Goal: Task Accomplishment & Management: Use online tool/utility

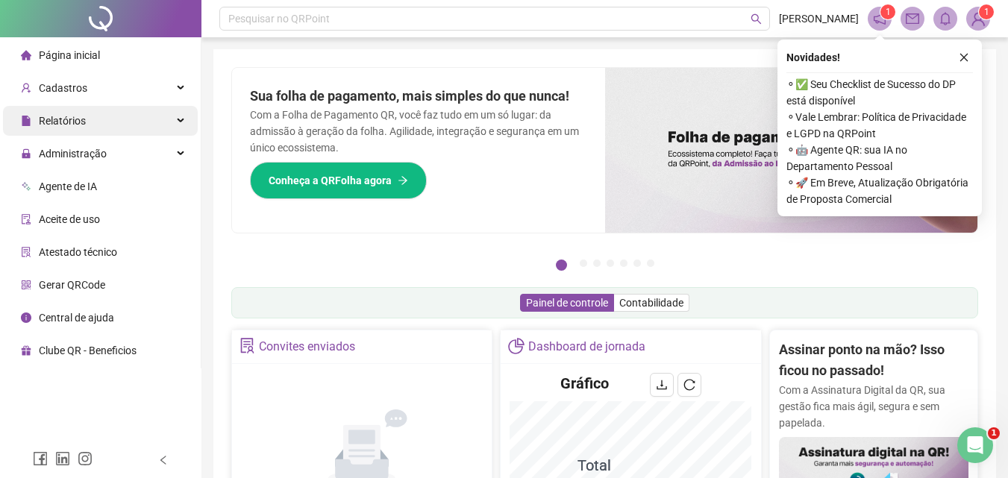
click at [122, 120] on div "Relatórios" at bounding box center [100, 121] width 195 height 30
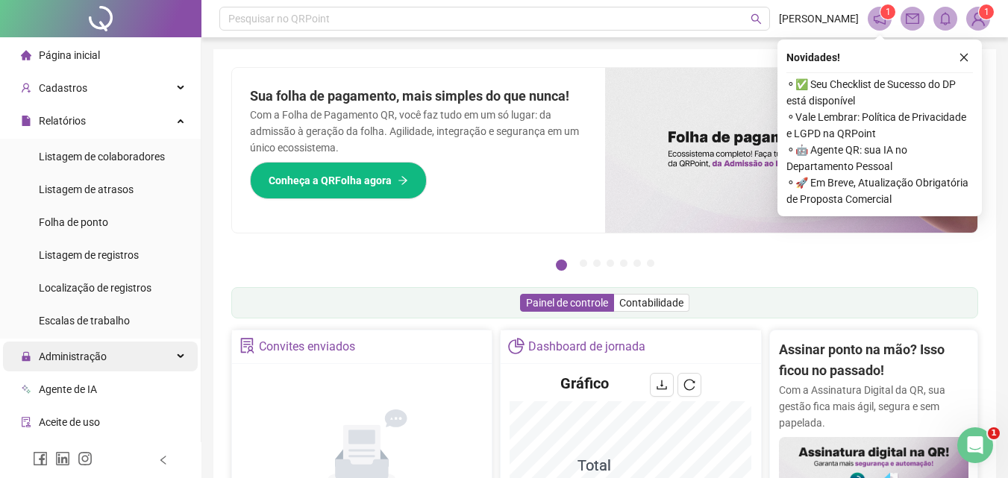
click at [91, 355] on span "Administração" at bounding box center [73, 357] width 68 height 12
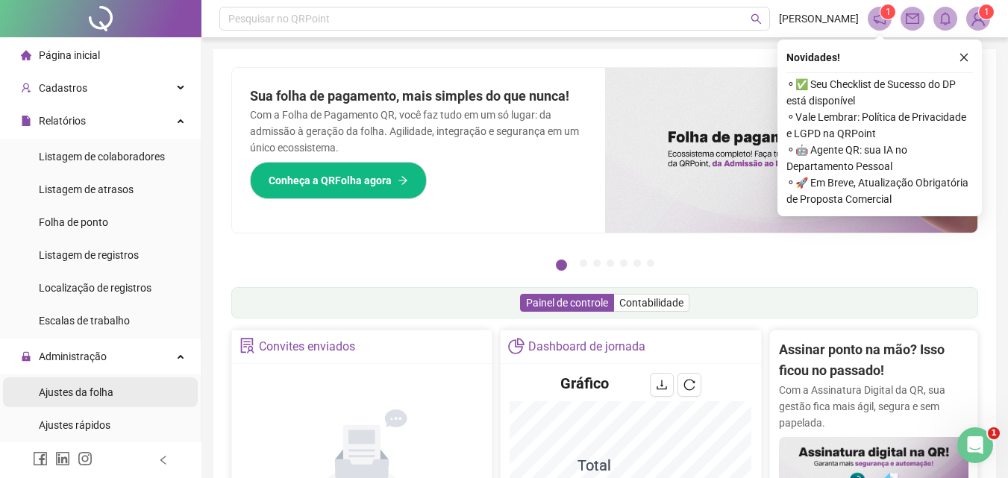
click at [91, 386] on span "Ajustes da folha" at bounding box center [76, 392] width 75 height 12
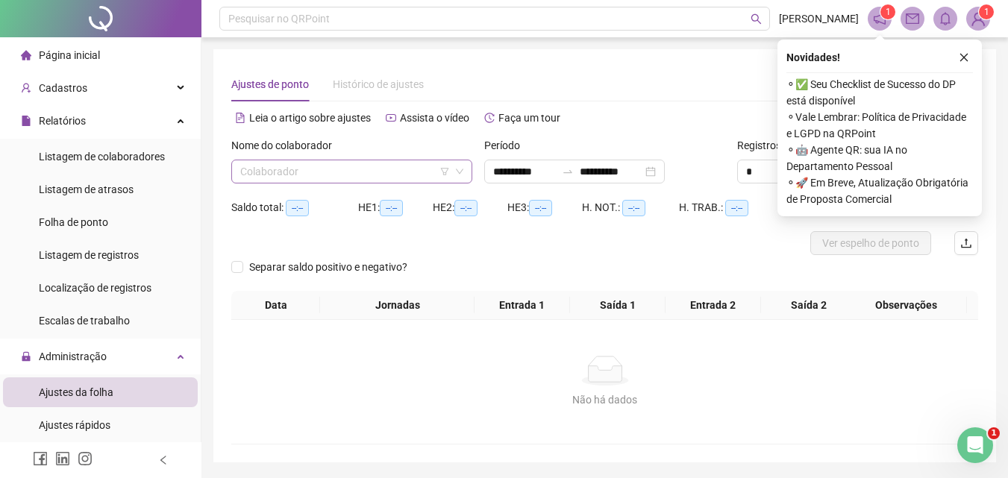
click at [330, 169] on input "search" at bounding box center [345, 171] width 210 height 22
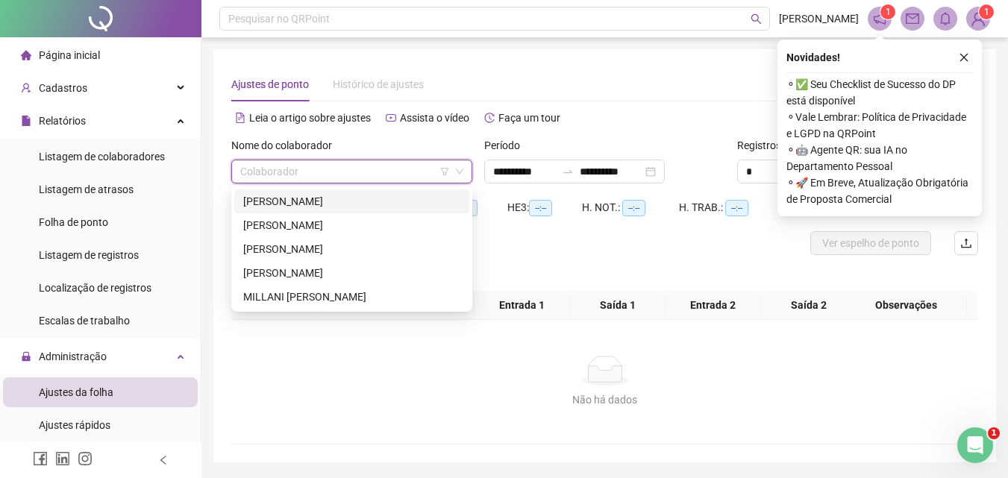
click at [298, 196] on div "[PERSON_NAME]" at bounding box center [351, 201] width 217 height 16
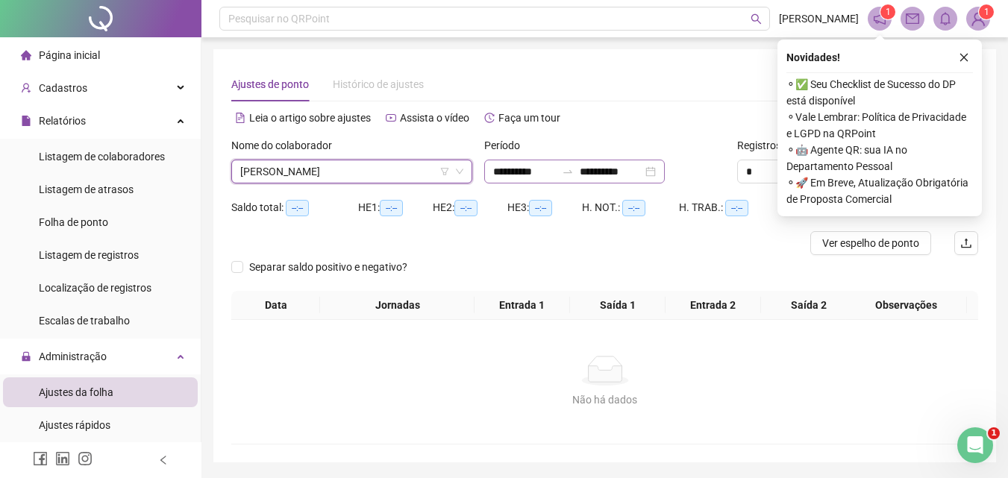
click at [665, 173] on div "**********" at bounding box center [574, 172] width 180 height 24
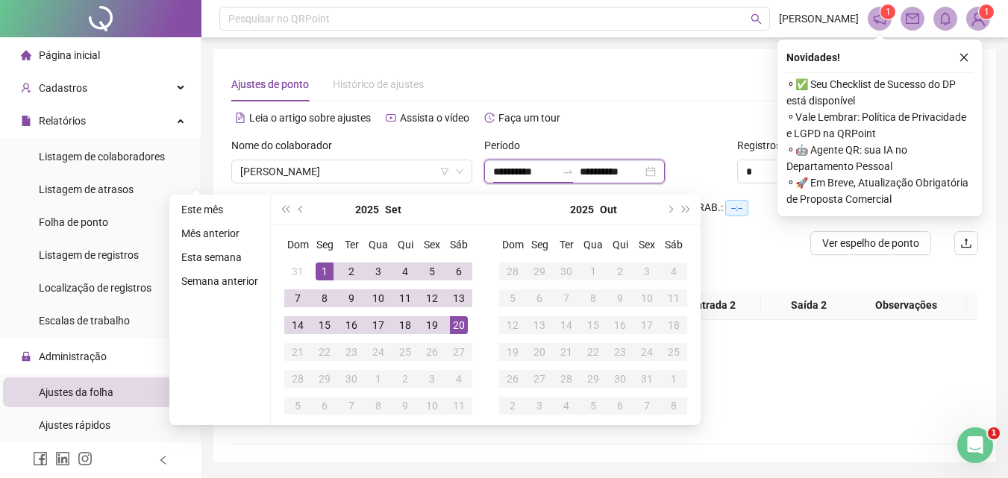
click at [665, 174] on div "**********" at bounding box center [574, 172] width 180 height 24
click at [302, 207] on span "prev-year" at bounding box center [301, 209] width 7 height 7
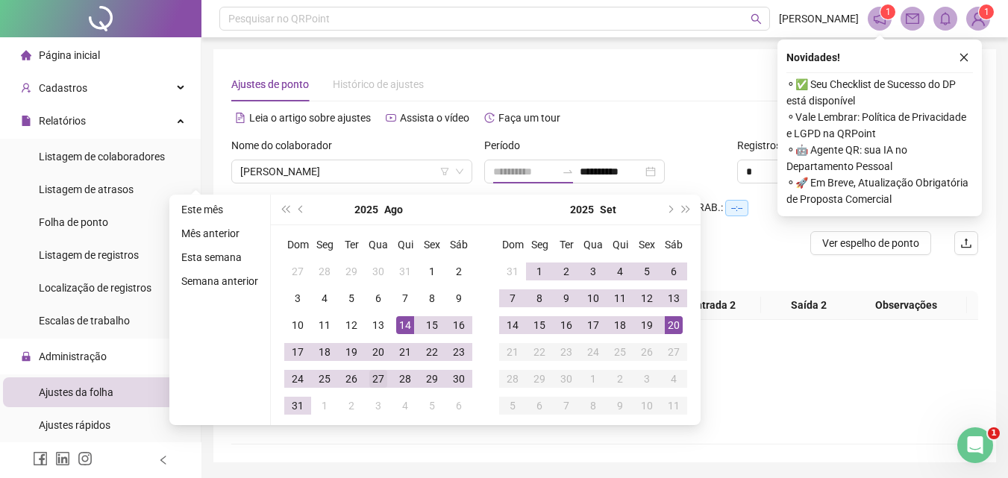
type input "**********"
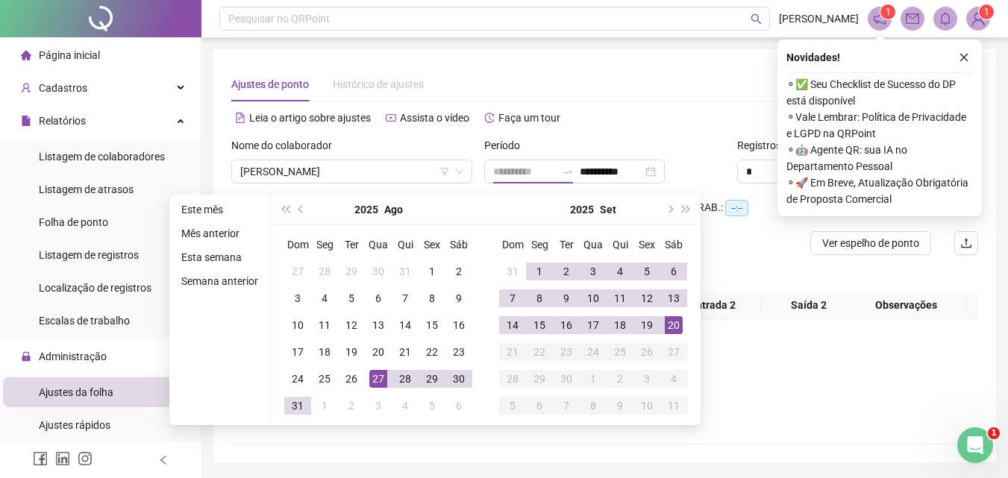
click at [380, 372] on div "27" at bounding box center [378, 379] width 18 height 18
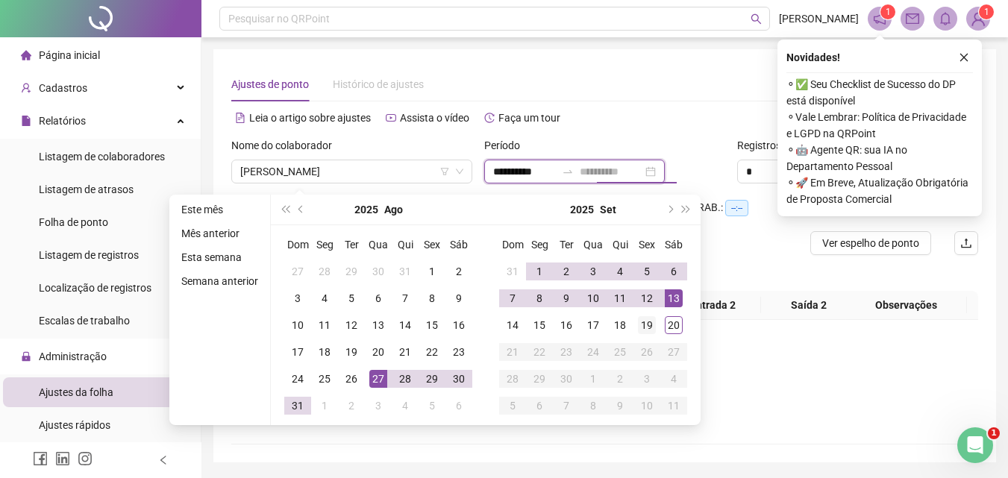
type input "**********"
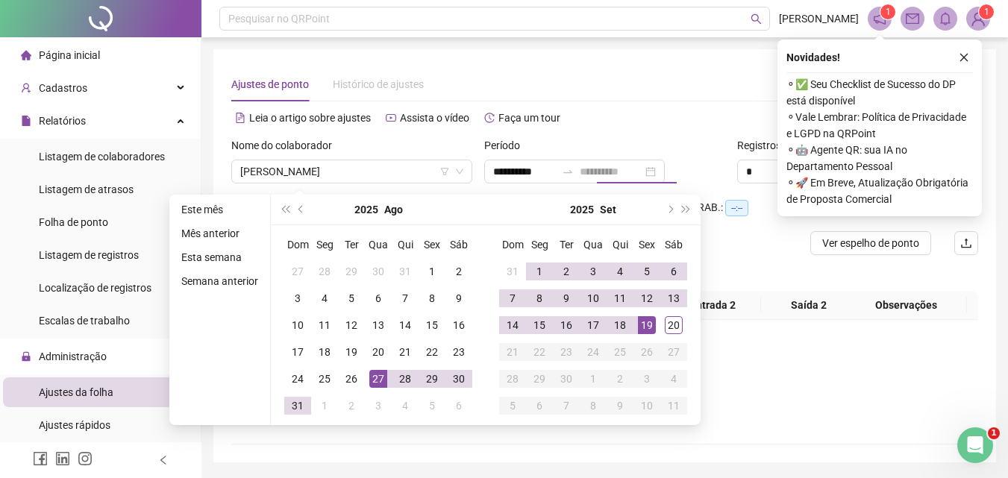
click at [649, 322] on div "19" at bounding box center [647, 325] width 18 height 18
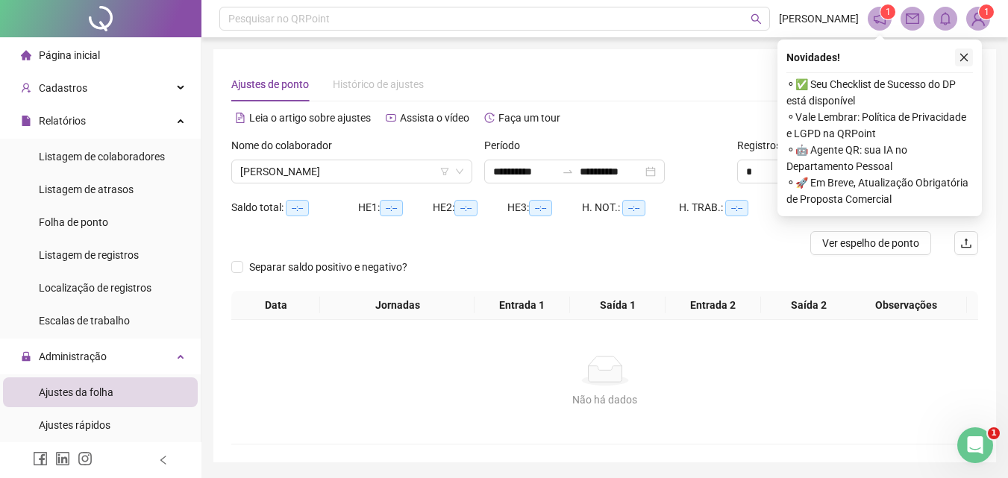
click at [970, 54] on button "button" at bounding box center [964, 57] width 18 height 18
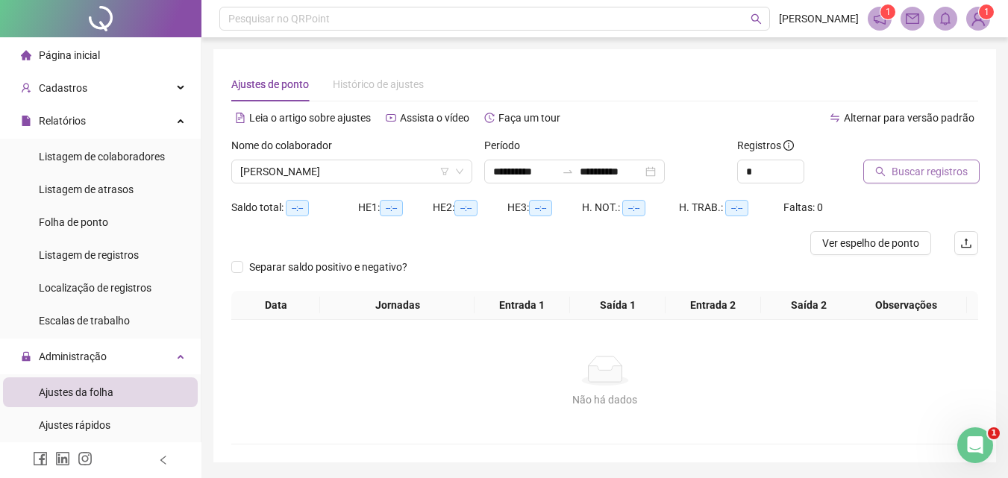
click at [914, 172] on span "Buscar registros" at bounding box center [929, 171] width 76 height 16
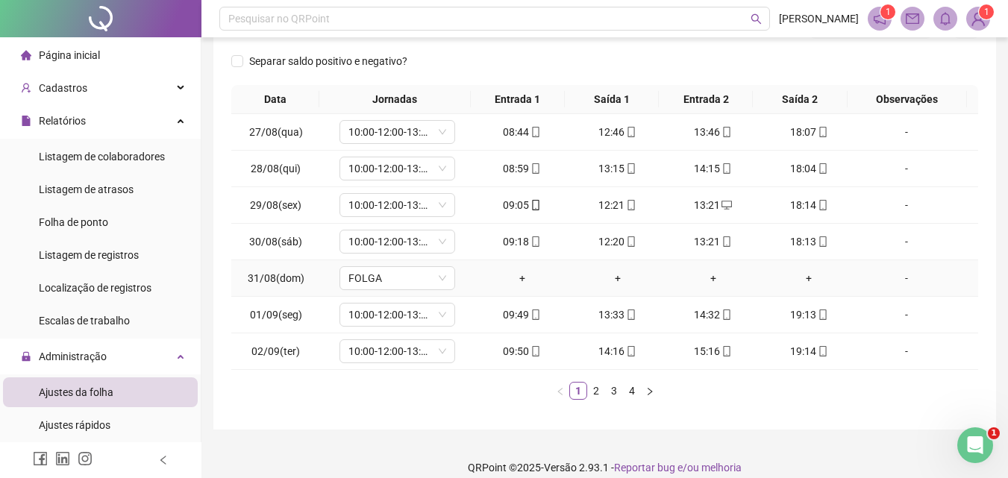
scroll to position [233, 0]
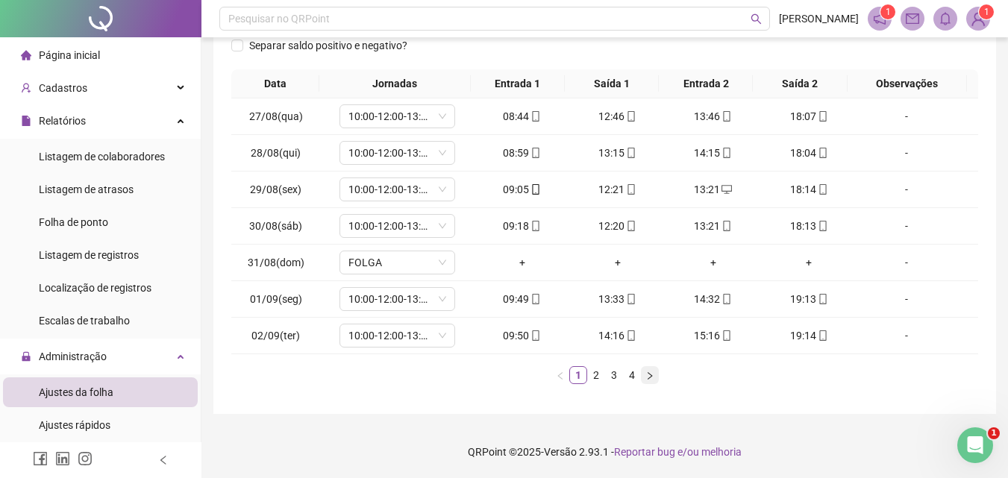
click at [650, 374] on icon "right" at bounding box center [649, 375] width 9 height 9
click at [648, 375] on icon "right" at bounding box center [649, 375] width 9 height 9
click at [647, 378] on icon "right" at bounding box center [649, 375] width 9 height 9
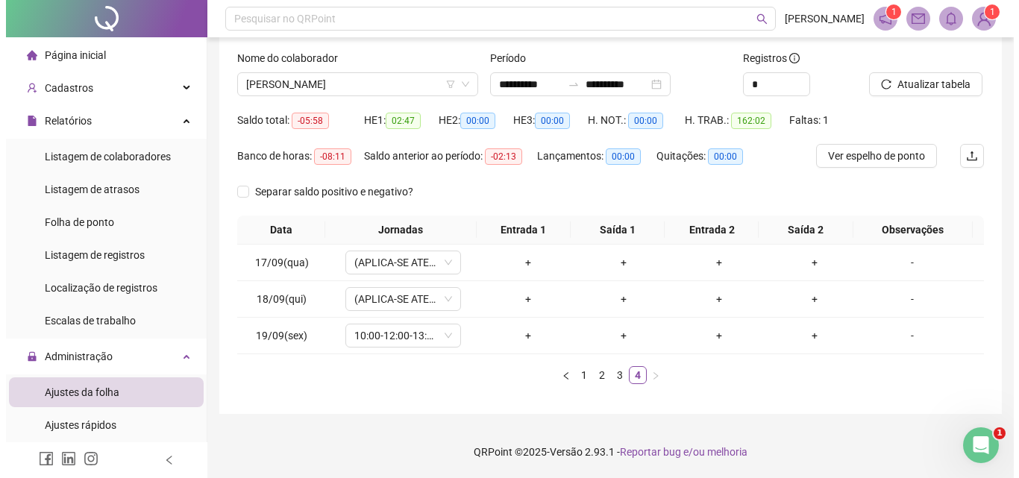
scroll to position [87, 0]
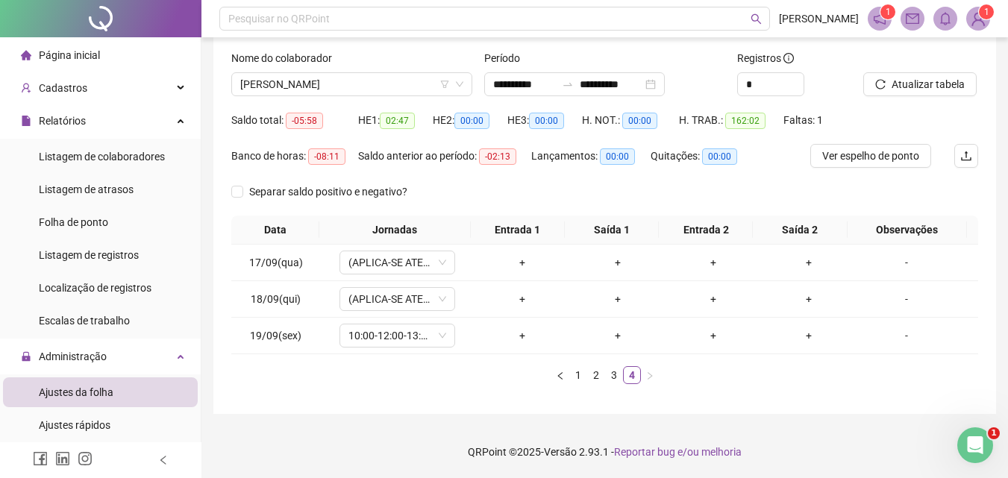
click at [973, 10] on img at bounding box center [978, 18] width 22 height 22
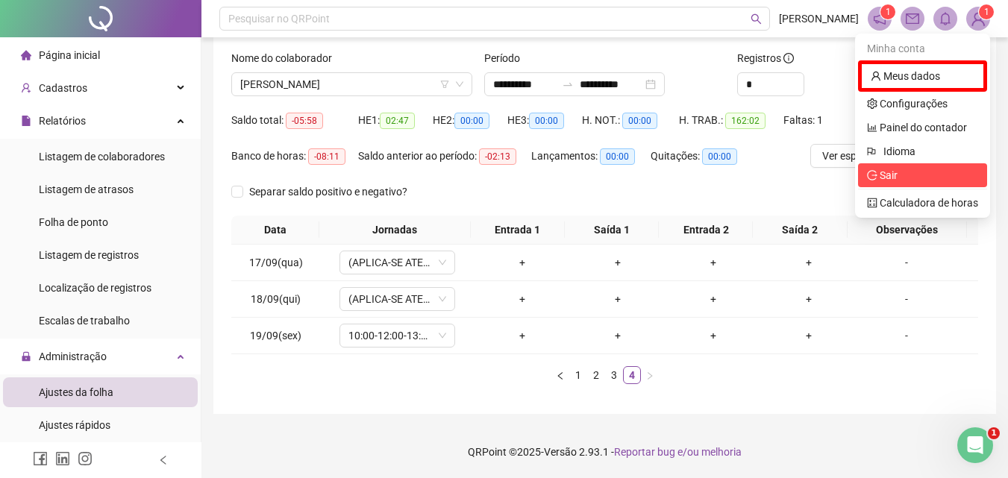
click at [904, 177] on span "Sair" at bounding box center [922, 175] width 111 height 16
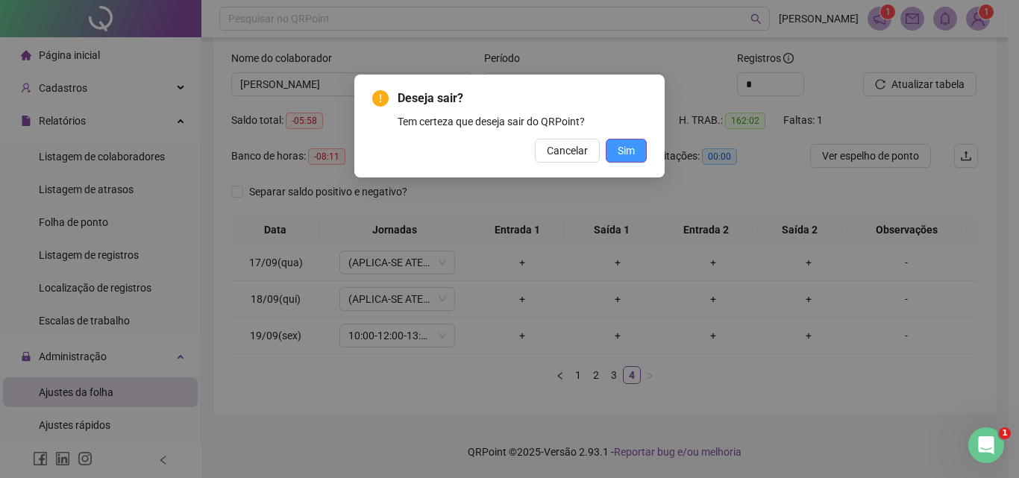
click at [620, 154] on span "Sim" at bounding box center [626, 150] width 17 height 16
